Goal: Contribute content: Add original content to the website for others to see

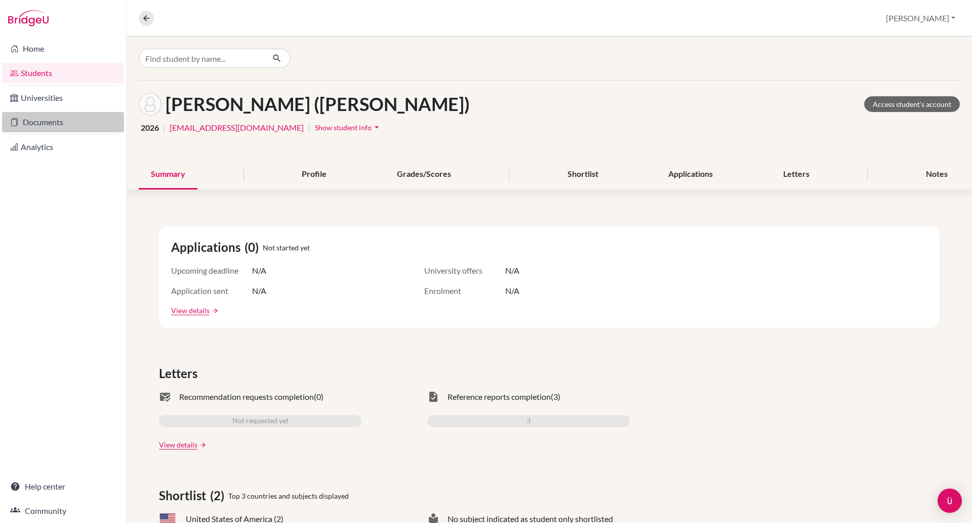
click at [50, 125] on link "Documents" at bounding box center [63, 122] width 122 height 20
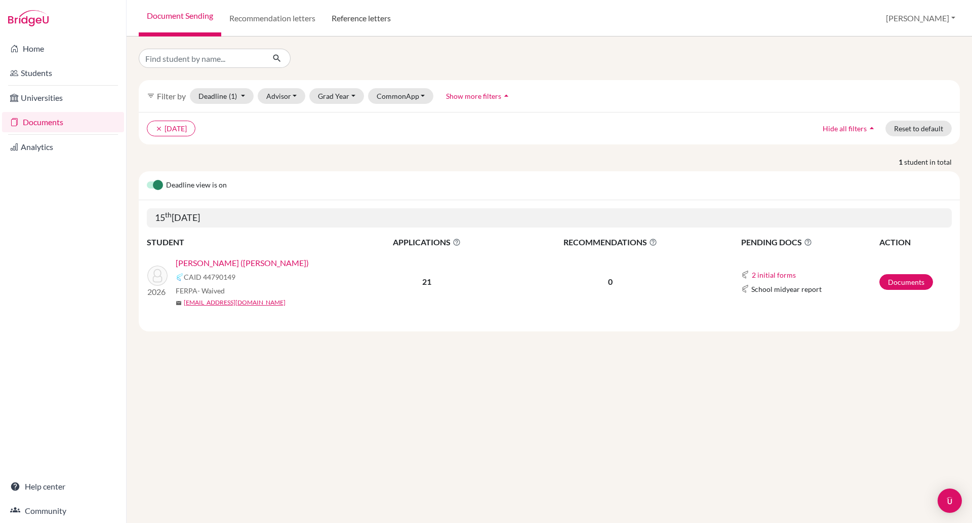
click at [374, 17] on link "Reference letters" at bounding box center [361, 18] width 75 height 36
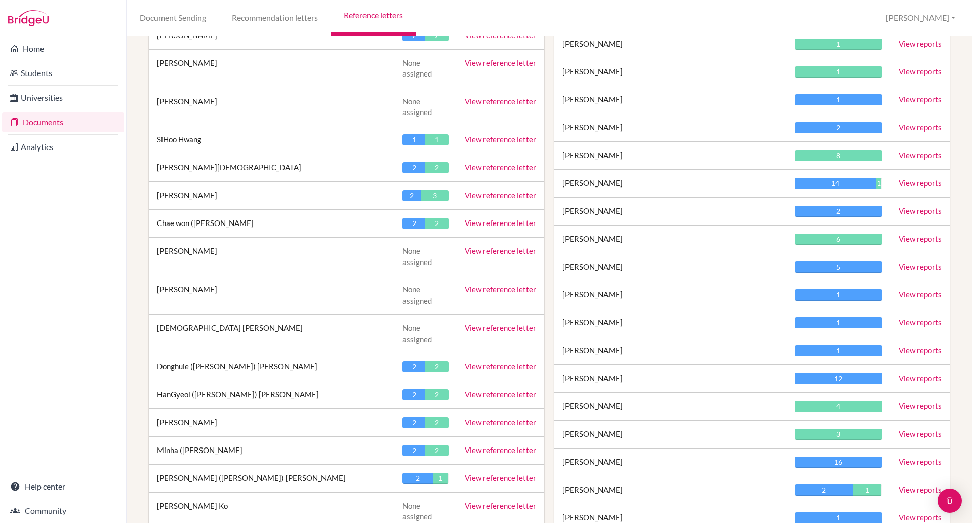
scroll to position [1686, 0]
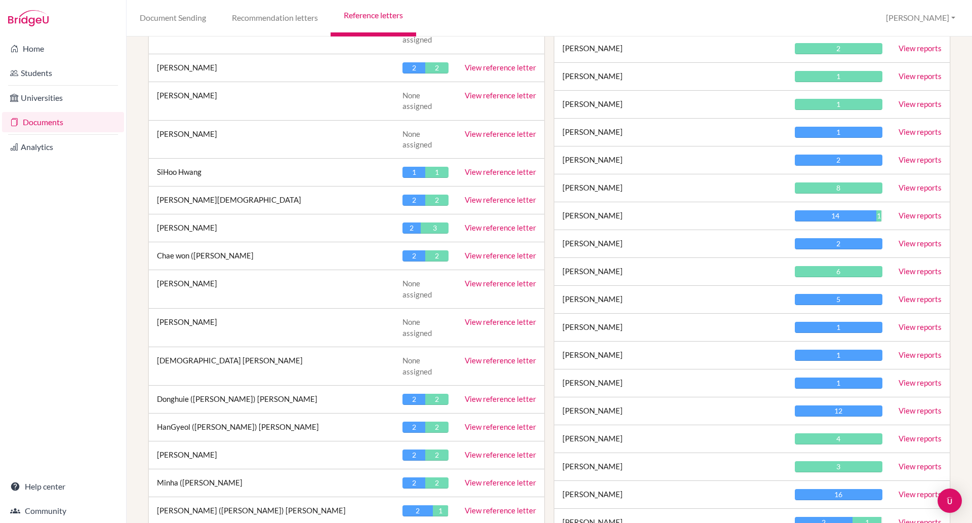
click at [500, 251] on link "View reference letter" at bounding box center [500, 255] width 71 height 9
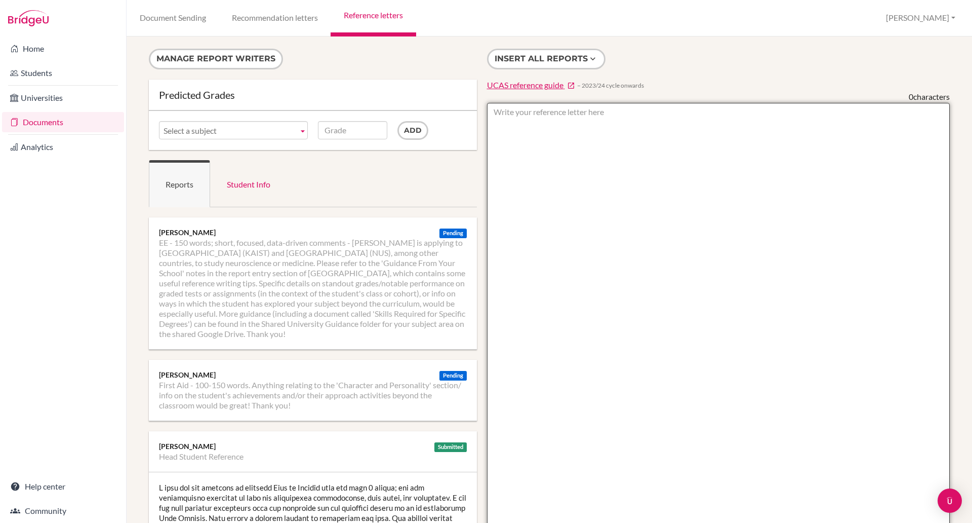
click at [525, 122] on textarea at bounding box center [718, 395] width 463 height 585
type textarea "D"
paste textarea "[PERSON_NAME] of Year 13 is one of the leaders who manages and leads the group …"
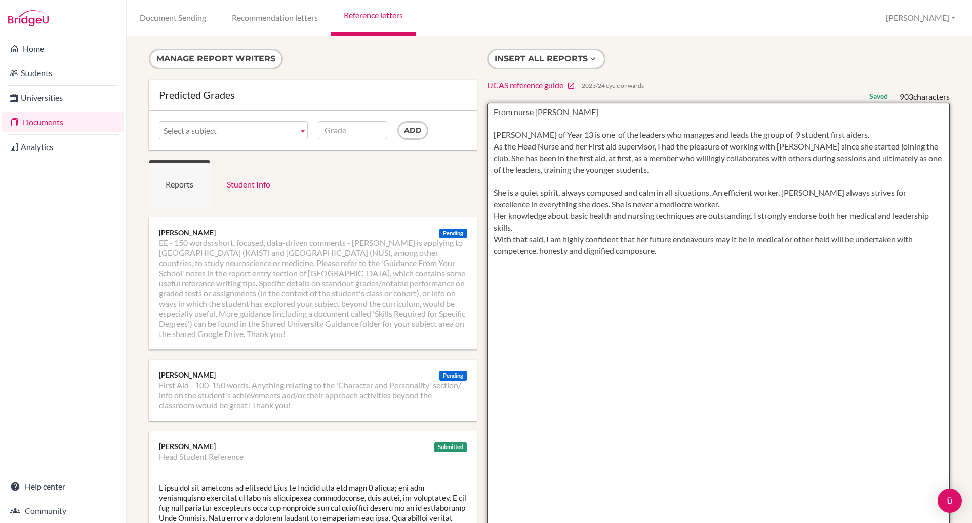
click at [542, 132] on textarea "From nurse [PERSON_NAME] [PERSON_NAME] of Year 13 is one of the leaders who man…" at bounding box center [718, 395] width 463 height 585
click at [767, 362] on textarea "From nurse [PERSON_NAME] [PERSON_NAME] is one of the leaders who manages and le…" at bounding box center [718, 395] width 463 height 585
click at [559, 116] on textarea "From nurse Paolo Ella is one of the leaders who manages and leads the group of …" at bounding box center [718, 395] width 463 height 585
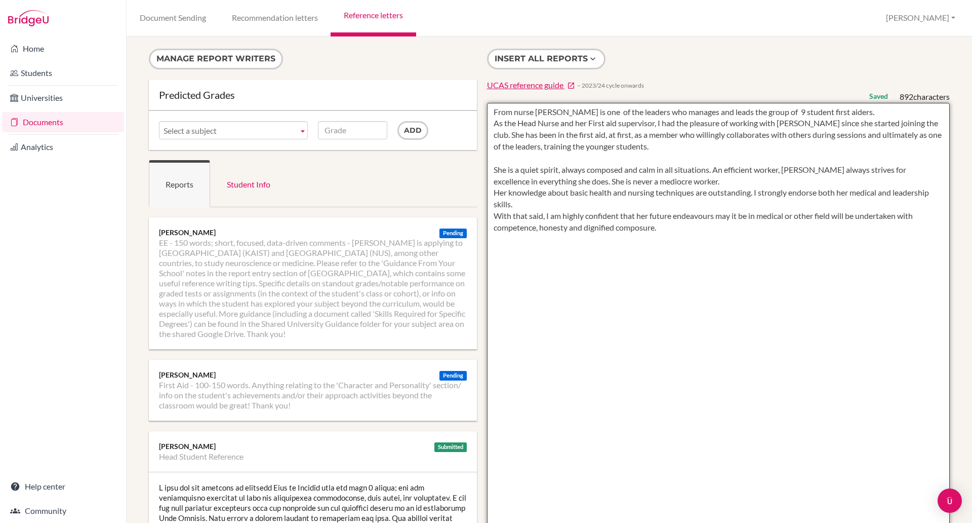
click at [588, 292] on textarea "From nurse Paola Ella is one of the leaders who manages and leads the group of …" at bounding box center [718, 395] width 463 height 585
type textarea "From nurse Paola Ella is one of the leaders who manages and leads the group of …"
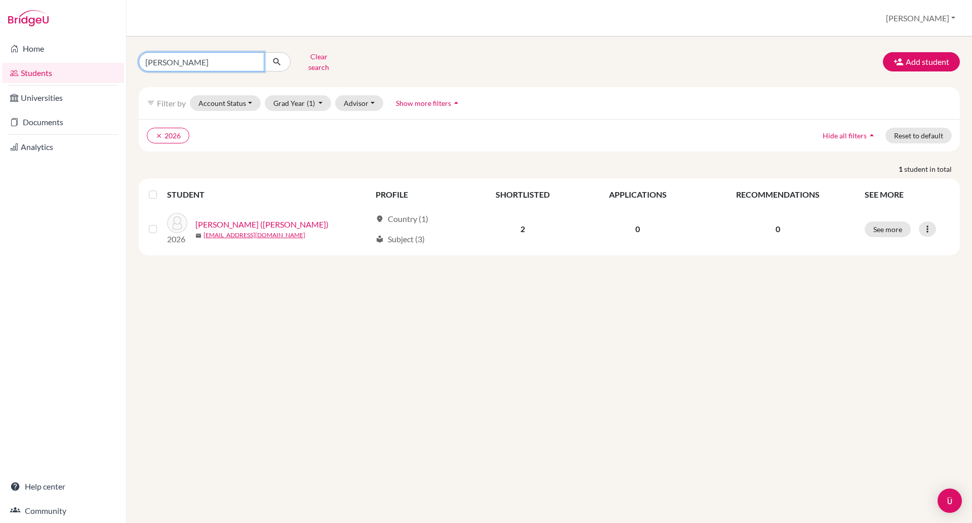
click at [167, 62] on input "alice" at bounding box center [202, 61] width 126 height 19
type input "a"
type input "jang"
click button "submit" at bounding box center [277, 61] width 27 height 19
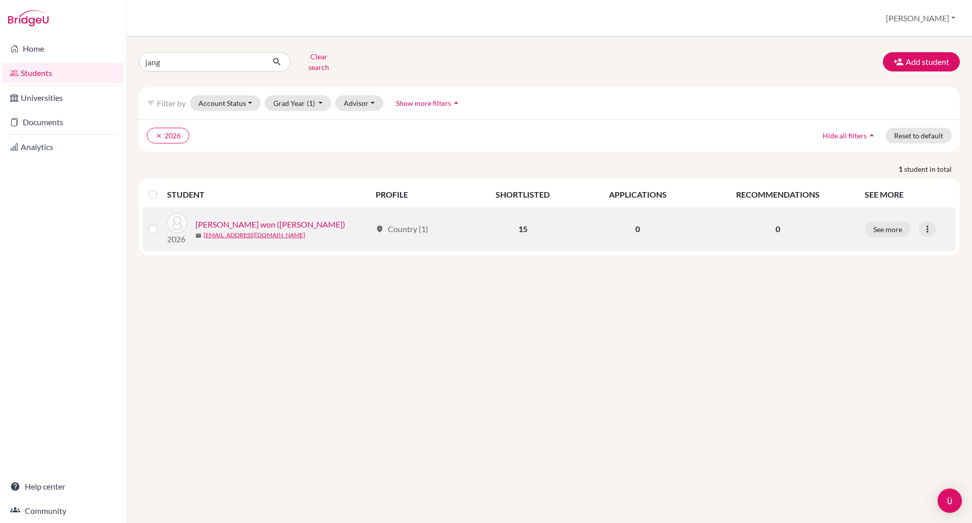
click at [256, 218] on link "Jang, Chae won (Ella)" at bounding box center [270, 224] width 150 height 12
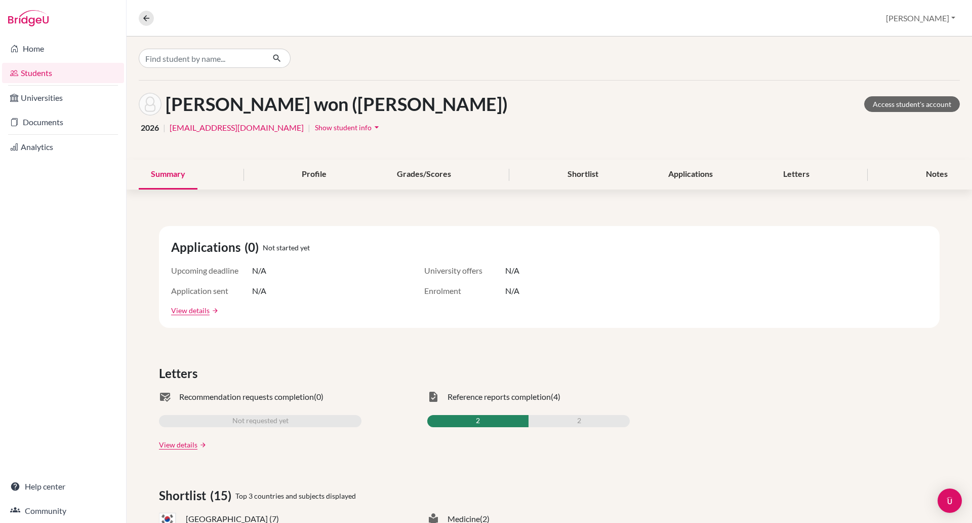
click at [294, 119] on div "Jang, Chae won (Ella) Access student's account 2026 | ejang@bisvietnam.com | Sh…" at bounding box center [550, 120] width 846 height 79
click at [315, 125] on span "Show student info" at bounding box center [343, 127] width 57 height 9
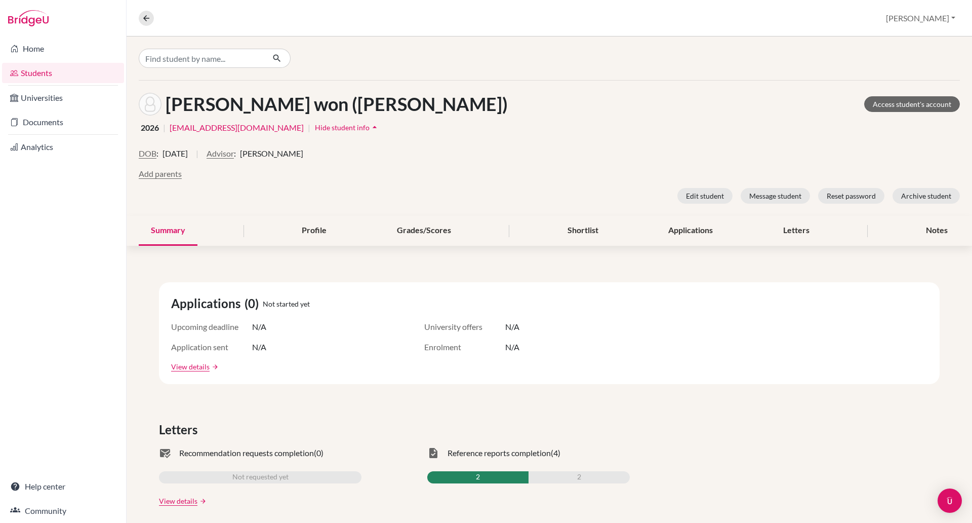
click at [414, 121] on div "2026 | ejang@bisvietnam.com | Hide student info arrow_drop_up" at bounding box center [549, 128] width 821 height 16
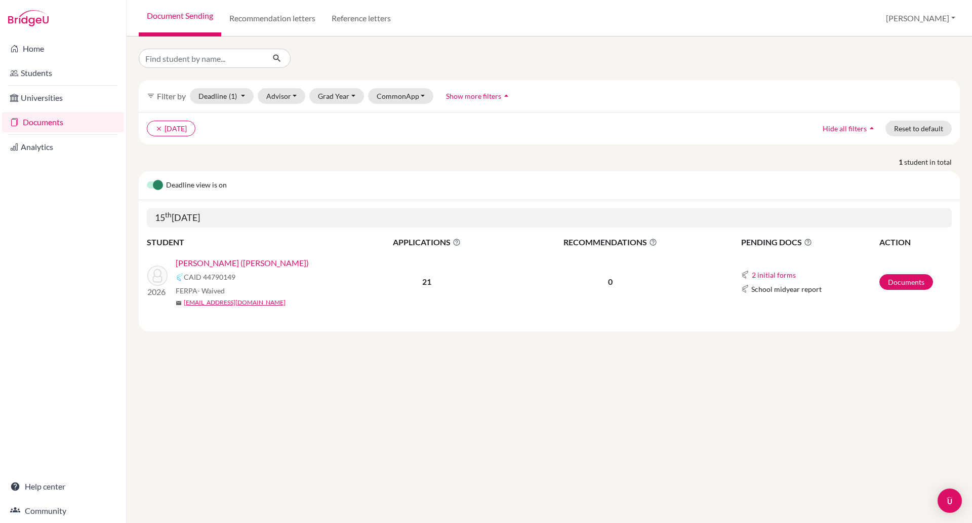
click at [48, 125] on link "Documents" at bounding box center [63, 122] width 122 height 20
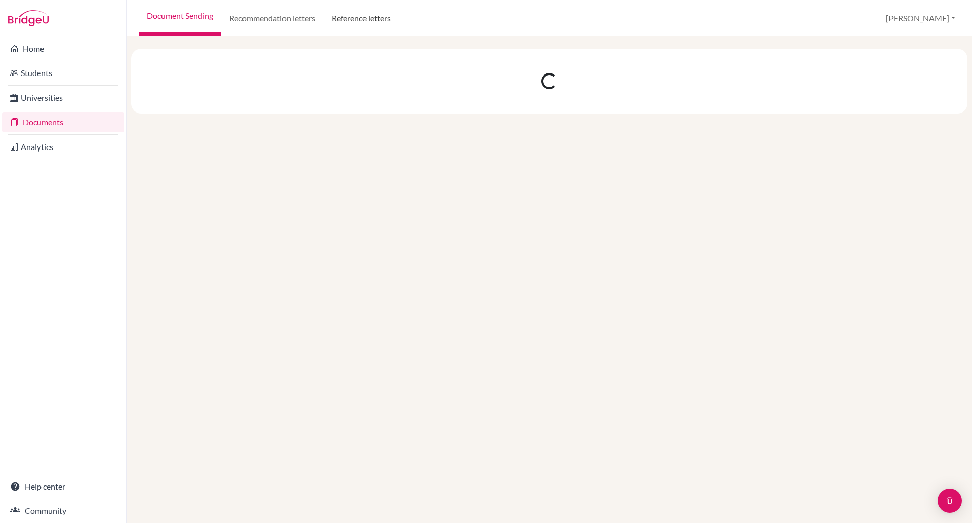
click at [348, 14] on link "Reference letters" at bounding box center [361, 18] width 75 height 36
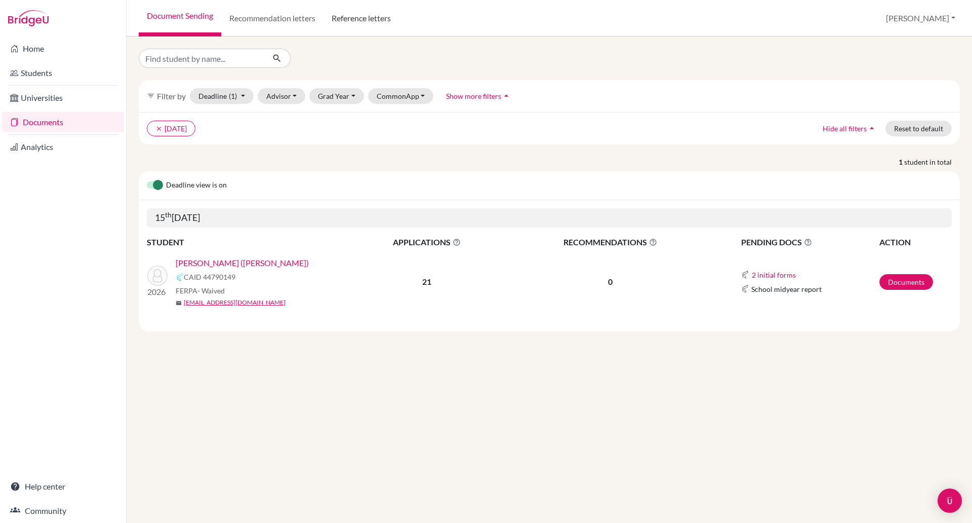
click at [348, 14] on link "Reference letters" at bounding box center [361, 18] width 75 height 36
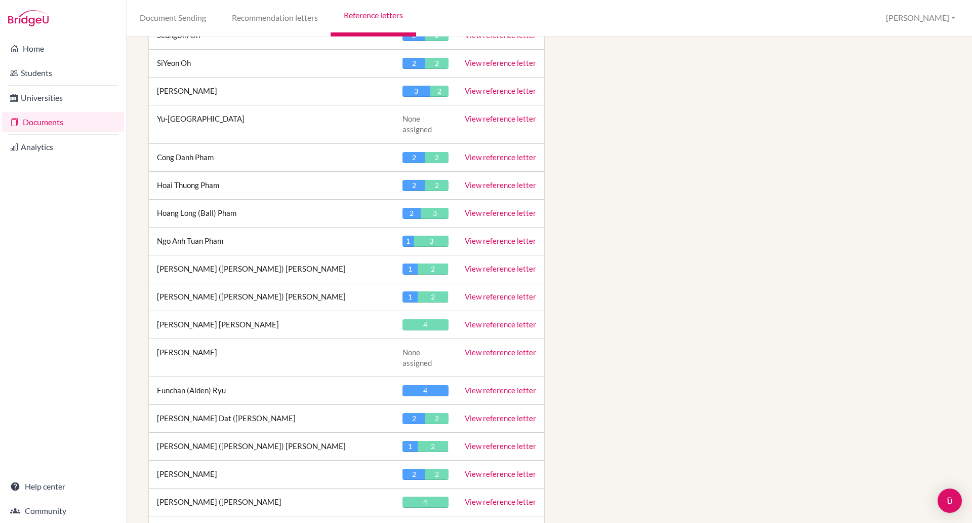
scroll to position [3825, 0]
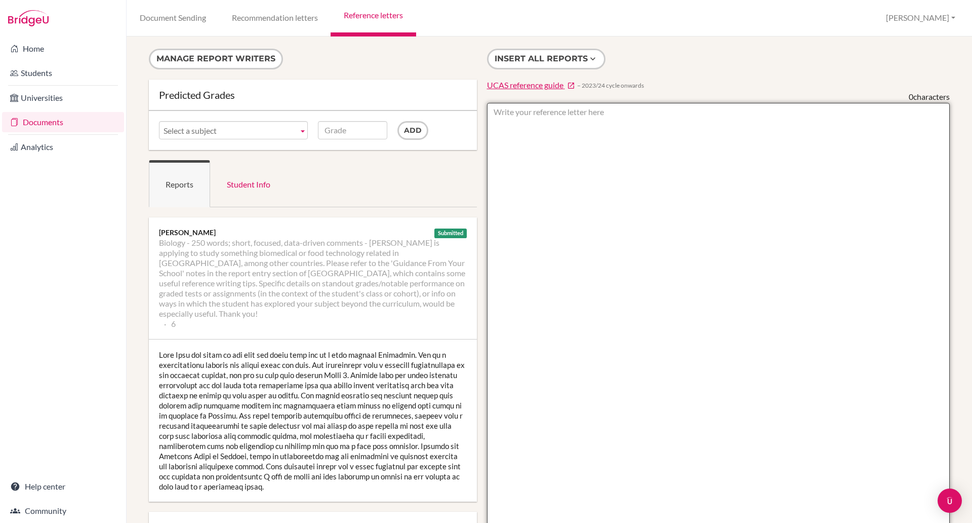
click at [525, 127] on textarea at bounding box center [718, 395] width 463 height 585
paste textarea "[PERSON_NAME] of Year 13 is one of our students first aiders in charge to run a…"
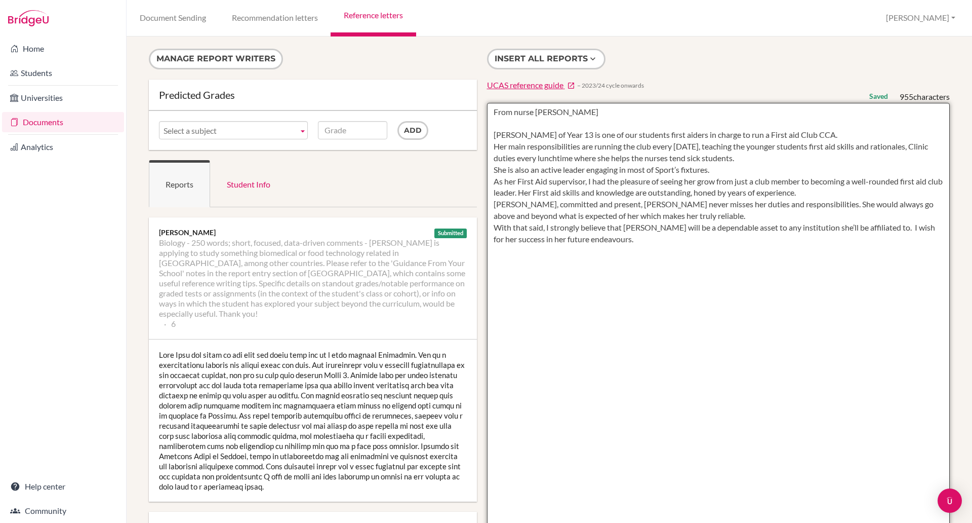
click at [565, 135] on textarea "From nurse [PERSON_NAME] [PERSON_NAME] of Year 13 is one of our students first …" at bounding box center [718, 395] width 463 height 585
click at [679, 380] on textarea "From nurse [PERSON_NAME] [PERSON_NAME] is one of our students first aiders in c…" at bounding box center [718, 395] width 463 height 585
type textarea "From nurse [PERSON_NAME] [PERSON_NAME] is one of our students first aiders in c…"
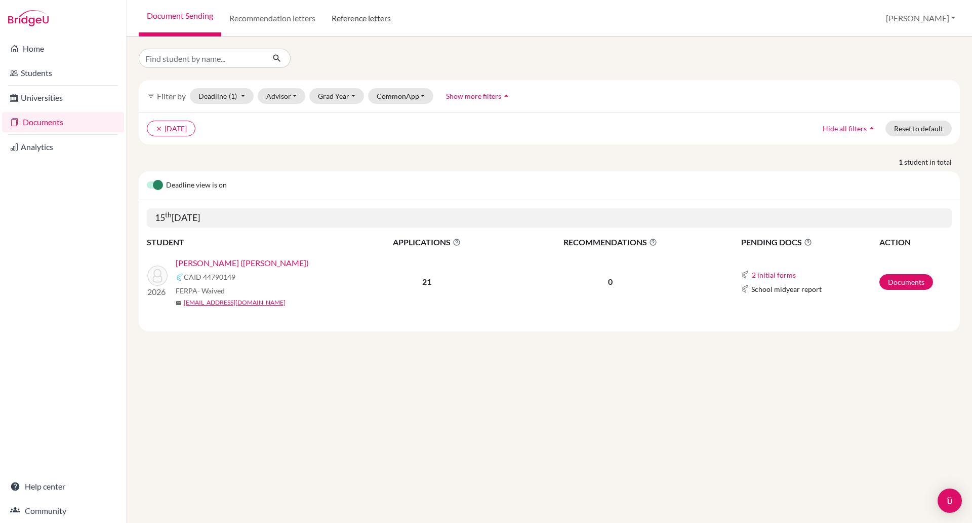
click at [379, 19] on link "Reference letters" at bounding box center [361, 18] width 75 height 36
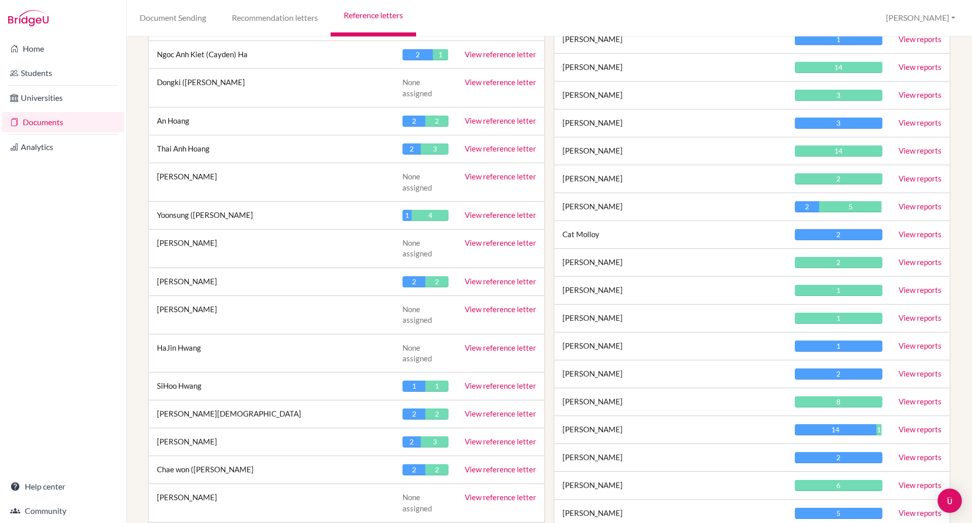
scroll to position [1440, 0]
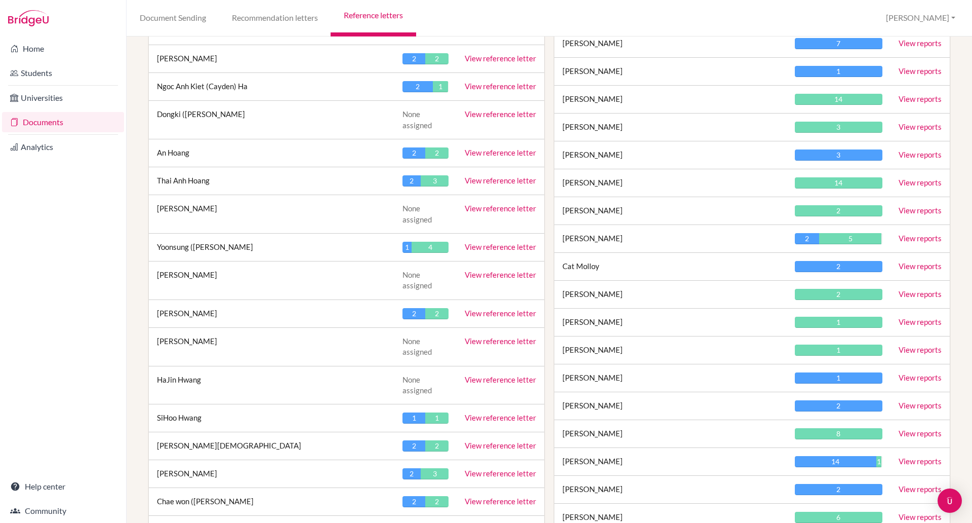
click at [488, 496] on link "View reference letter" at bounding box center [500, 500] width 71 height 9
